Goal: Transaction & Acquisition: Purchase product/service

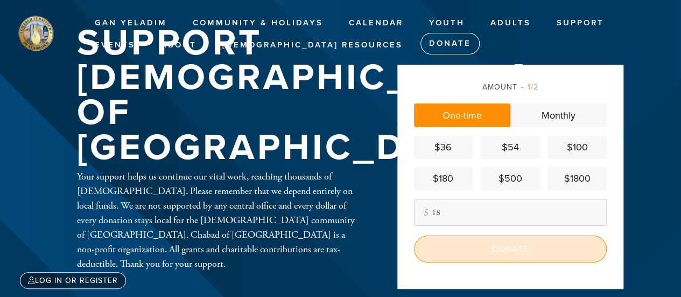
type input "18"
click at [539, 246] on input "Donate" at bounding box center [510, 248] width 193 height 27
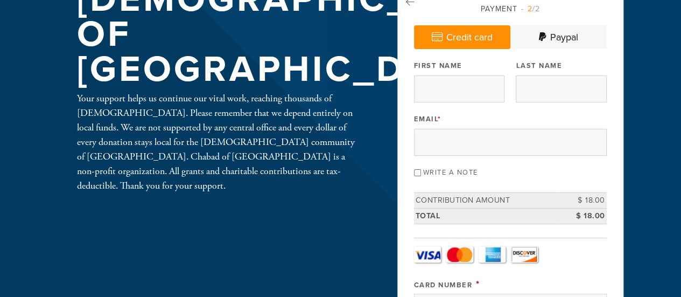
scroll to position [54, 0]
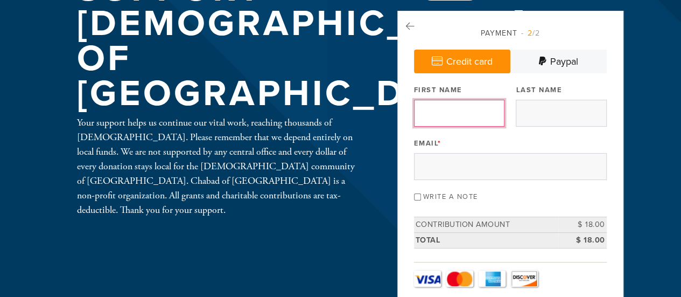
click at [440, 115] on input "First Name" at bounding box center [459, 113] width 90 height 27
type input "[PERSON_NAME]"
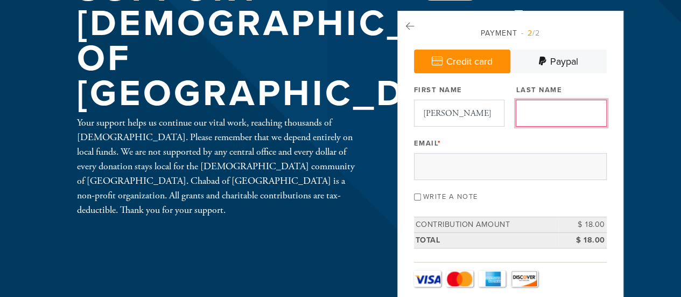
type input "Amouyal"
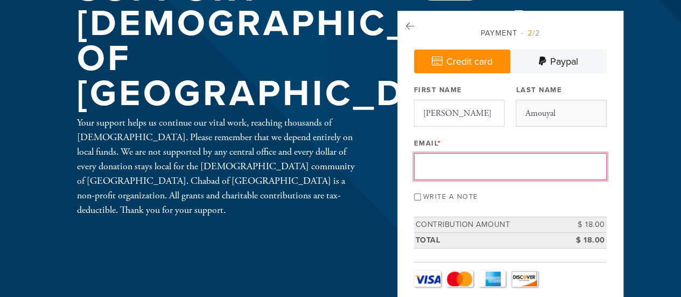
type input "[PERSON_NAME][EMAIL_ADDRESS][PERSON_NAME][DOMAIN_NAME]"
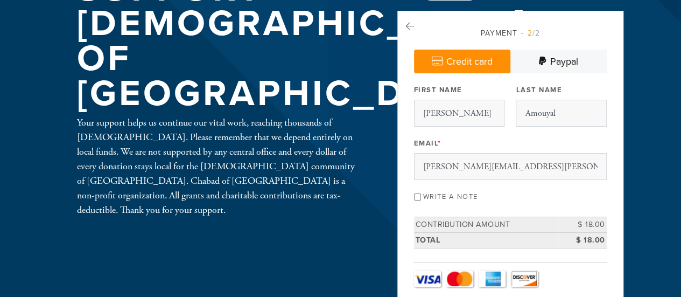
click at [417, 196] on input "Write a note" at bounding box center [417, 196] width 7 height 7
checkbox input "true"
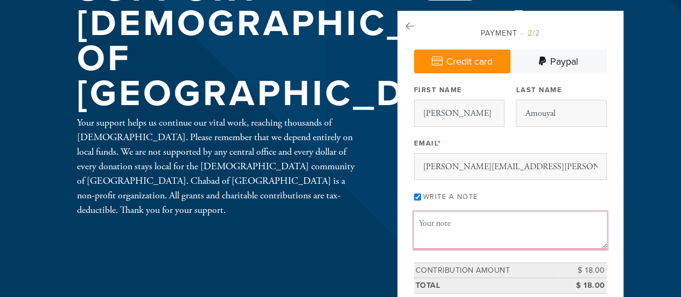
click at [452, 228] on textarea "Message or dedication" at bounding box center [510, 229] width 193 height 37
